Goal: Find specific page/section: Find specific page/section

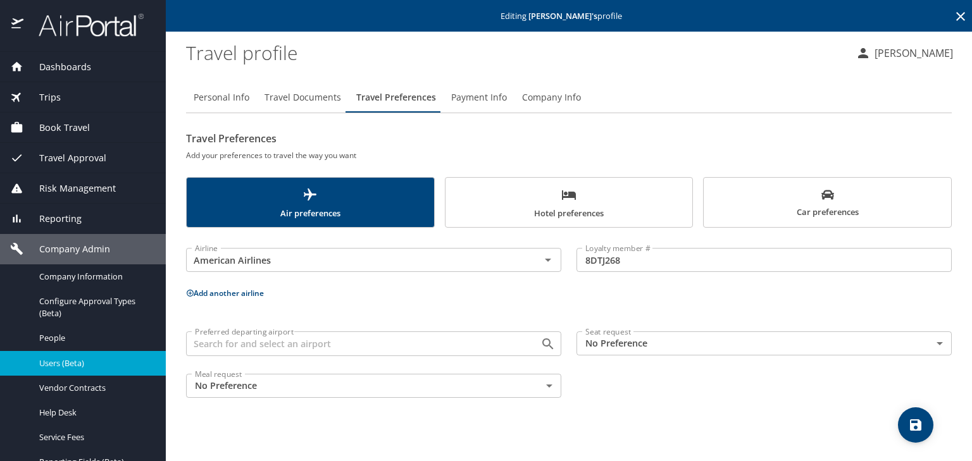
scroll to position [94, 0]
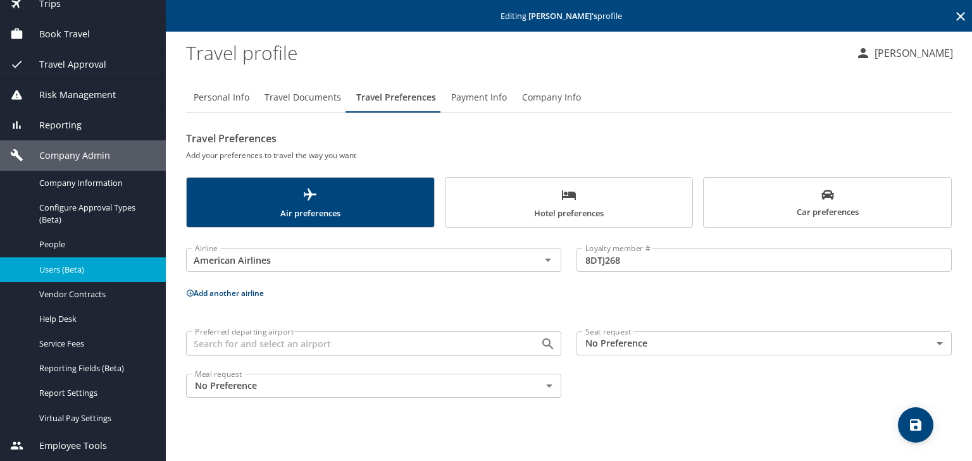
click at [56, 122] on span "Reporting" at bounding box center [52, 125] width 58 height 14
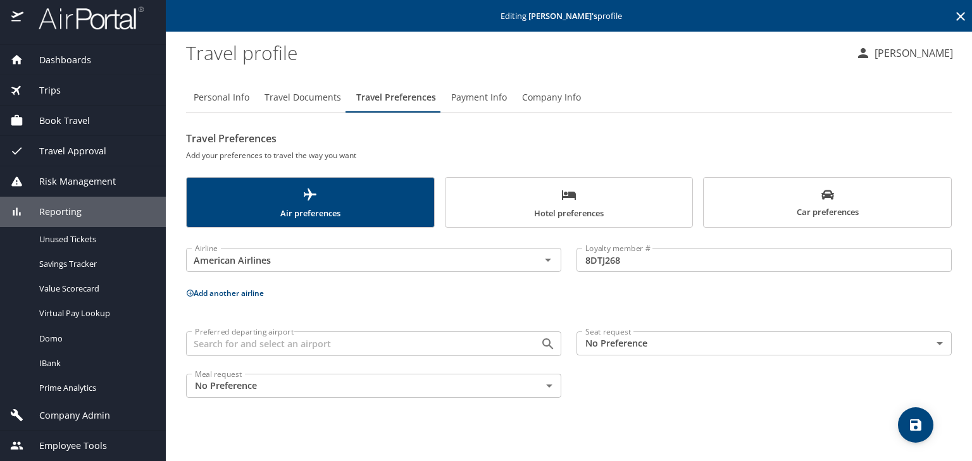
scroll to position [7, 0]
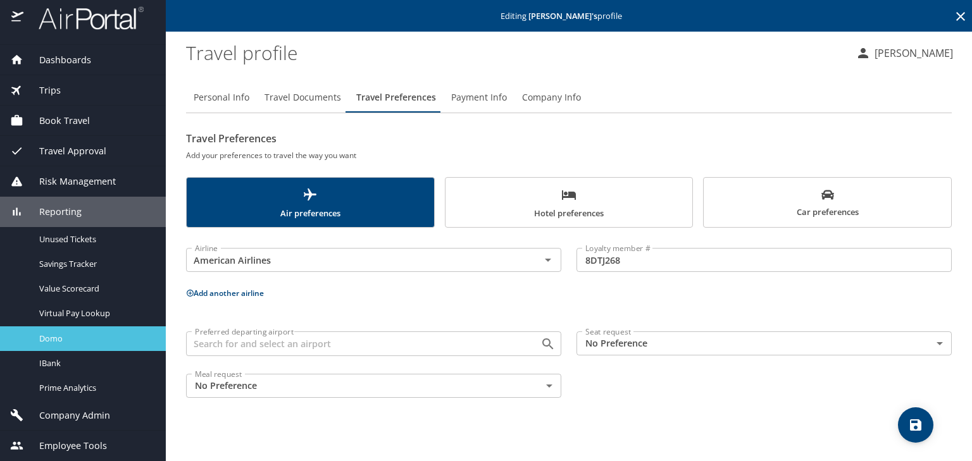
click at [65, 337] on span "Domo" at bounding box center [94, 339] width 111 height 12
